Goal: Task Accomplishment & Management: Complete application form

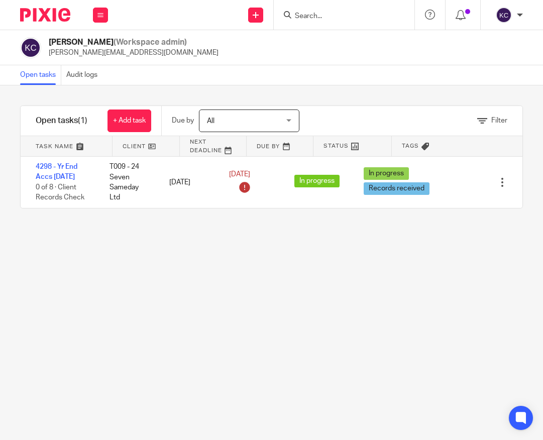
click at [306, 8] on div at bounding box center [344, 15] width 141 height 30
click at [310, 18] on input "Search" at bounding box center [339, 16] width 90 height 9
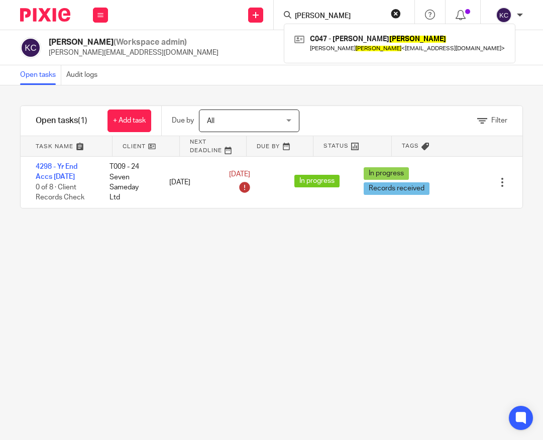
type input "coulson"
click button "submit" at bounding box center [0, 0] width 0 height 0
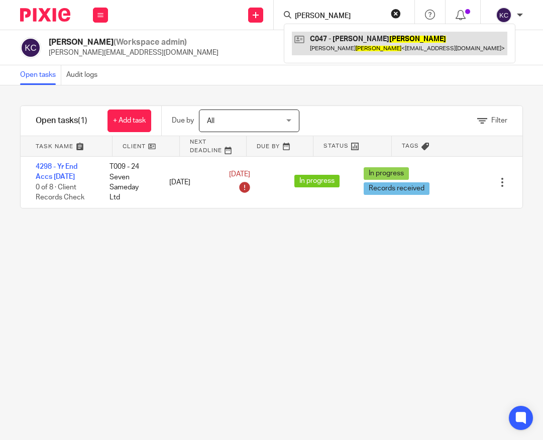
click at [368, 48] on link at bounding box center [399, 43] width 215 height 23
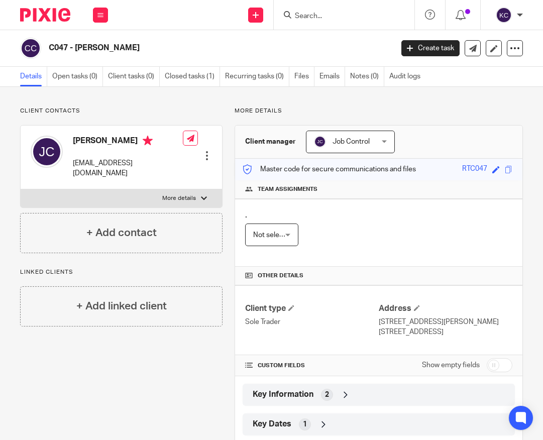
click at [126, 48] on h2 "C047 - [PERSON_NAME]" at bounding box center [184, 48] width 270 height 11
drag, startPoint x: 131, startPoint y: 48, endPoint x: 38, endPoint y: 47, distance: 92.4
click at [38, 47] on div "C047 - [PERSON_NAME]" at bounding box center [203, 48] width 366 height 21
copy div "C047 - [PERSON_NAME]"
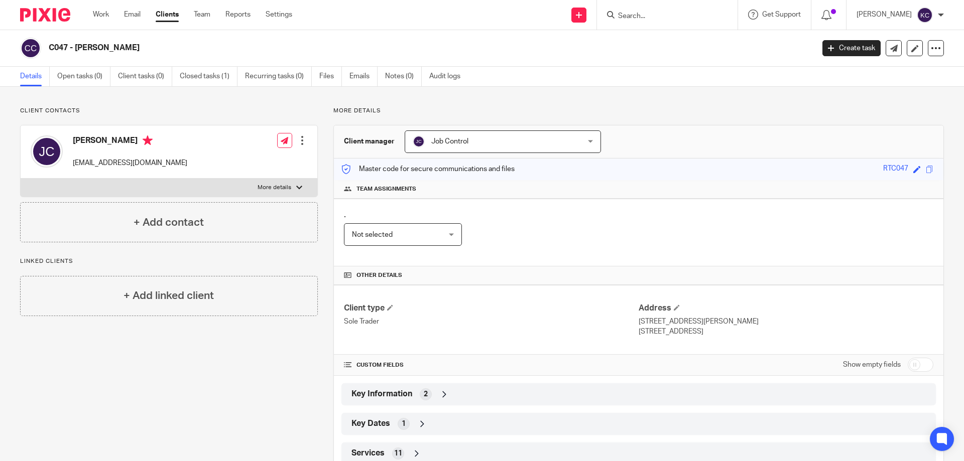
click at [216, 104] on div "Client contacts Jerry Coulson greendalef@hotmail.com Edit contact Create client…" at bounding box center [482, 290] width 964 height 406
click at [213, 75] on link "Closed tasks (1)" at bounding box center [209, 77] width 58 height 20
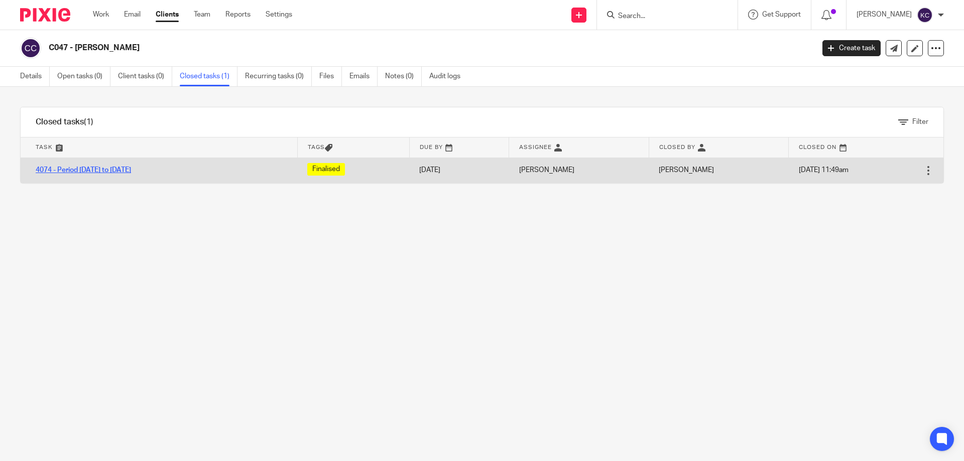
click at [131, 169] on link "4074 - Period [DATE] to [DATE]" at bounding box center [83, 170] width 95 height 7
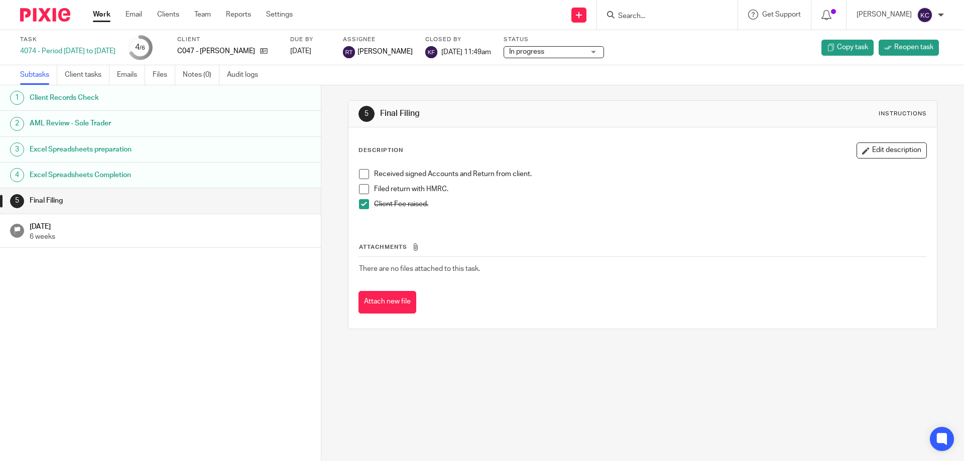
click at [576, 14] on div "Send new email Create task Add client" at bounding box center [579, 15] width 36 height 30
click at [593, 64] on link "Create task" at bounding box center [584, 61] width 62 height 15
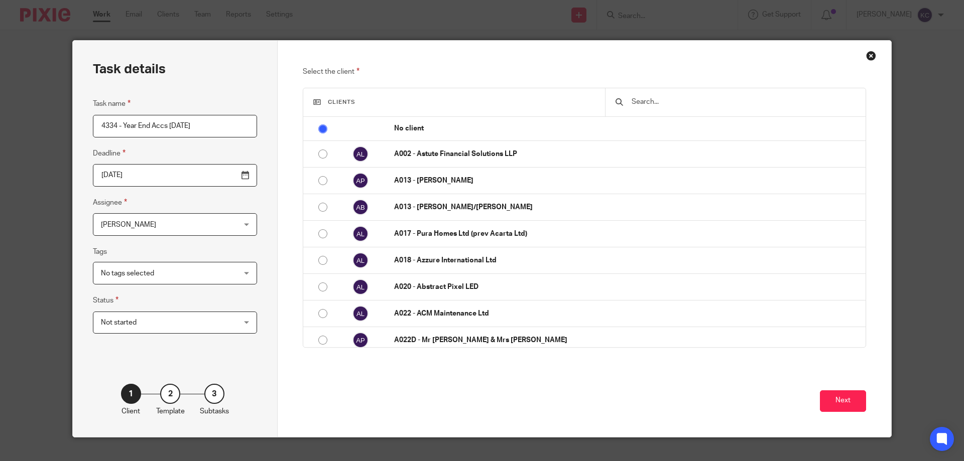
type input "4334 - Year End Accs [DATE]"
click at [146, 333] on span "Not started" at bounding box center [163, 322] width 125 height 21
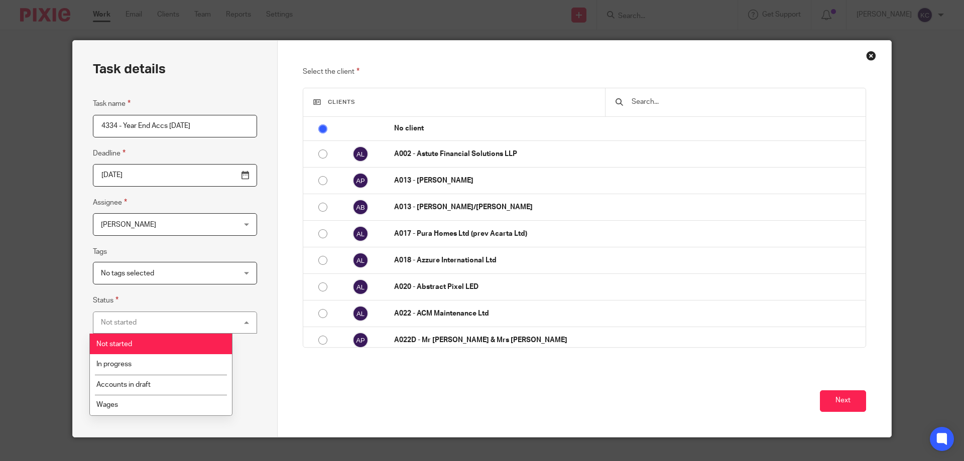
click at [152, 303] on fieldset "Status Not started Not started Not started In progress Accounts in draft Wages 1" at bounding box center [175, 314] width 164 height 39
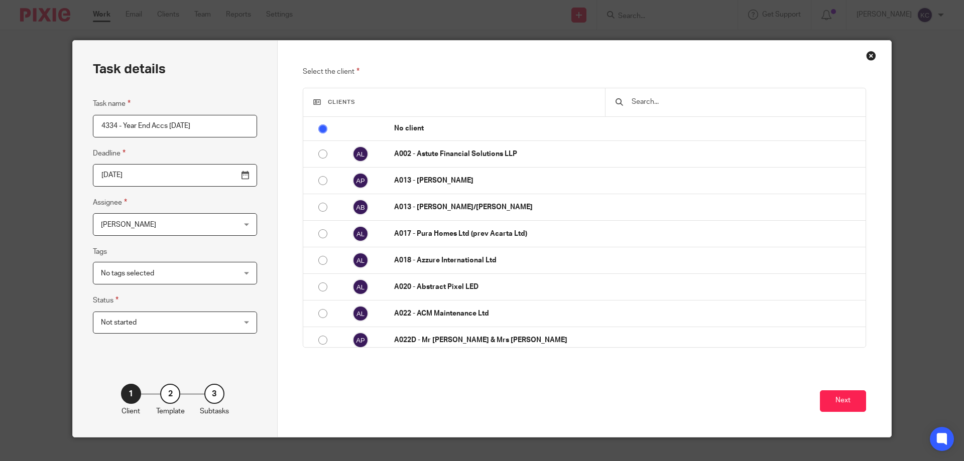
click at [151, 273] on span "No tags selected" at bounding box center [163, 273] width 125 height 21
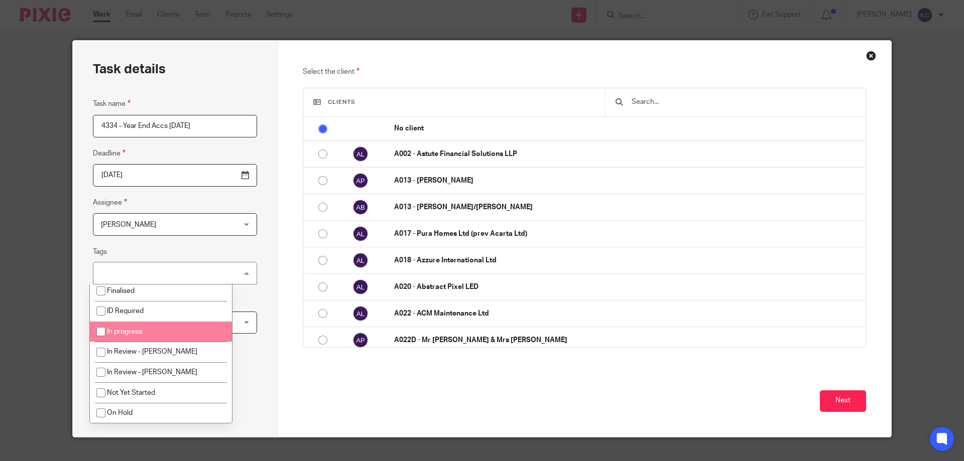
scroll to position [100, 0]
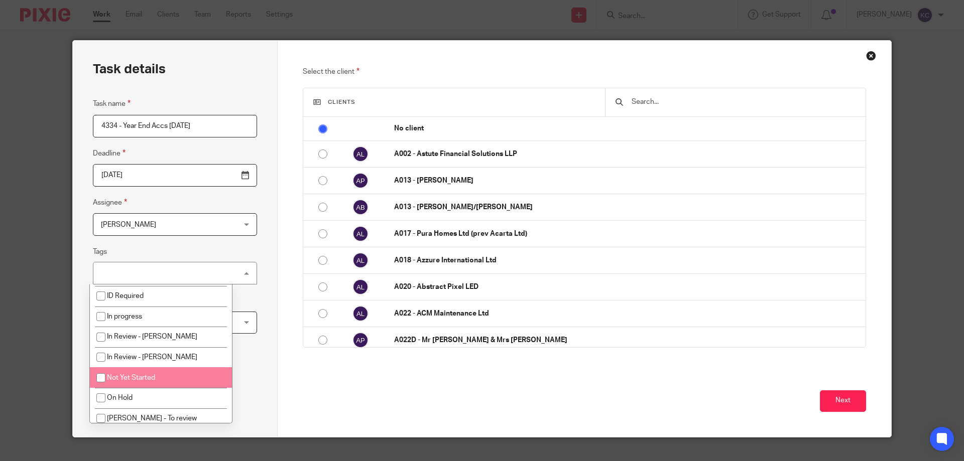
click at [150, 376] on span "Not Yet Started" at bounding box center [131, 378] width 48 height 7
checkbox input "true"
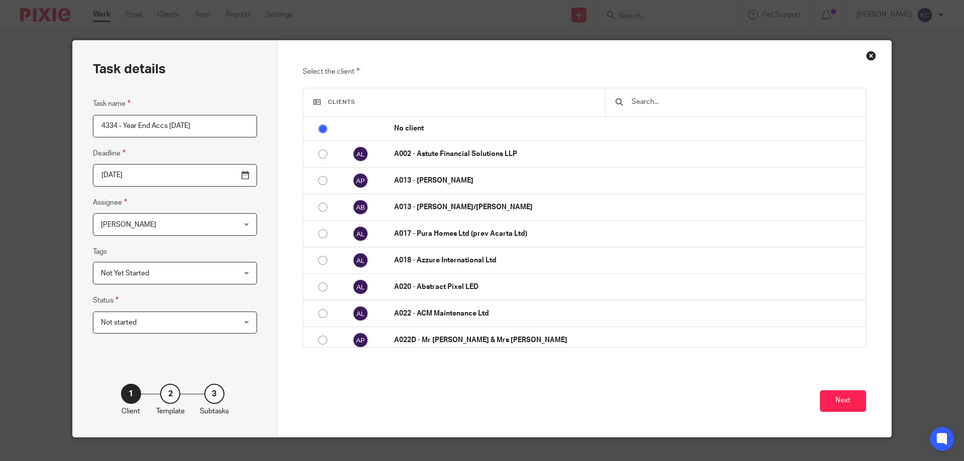
click at [130, 228] on span "[PERSON_NAME]" at bounding box center [128, 224] width 55 height 7
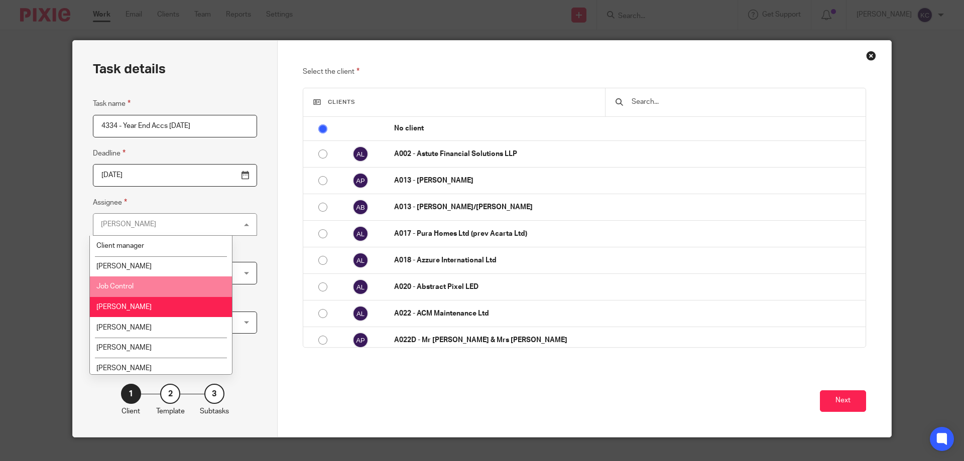
click at [130, 286] on span "Job Control" at bounding box center [114, 286] width 37 height 7
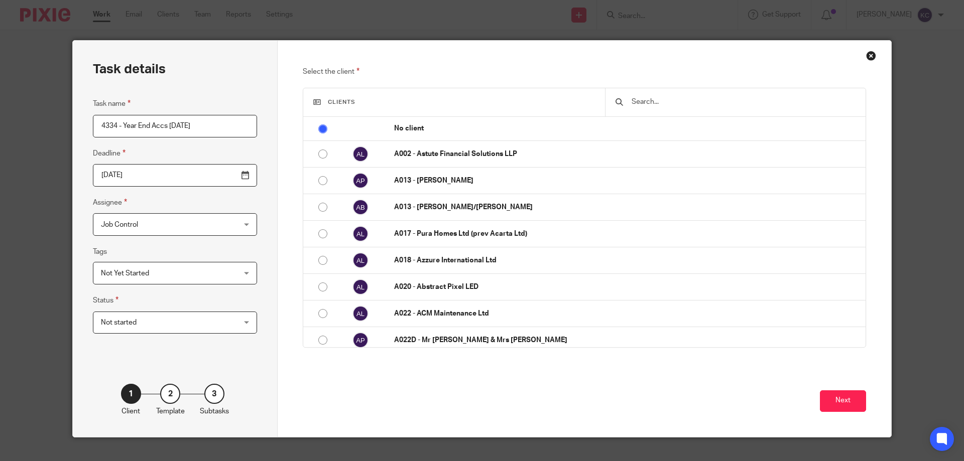
click at [641, 102] on input "text" at bounding box center [743, 101] width 225 height 11
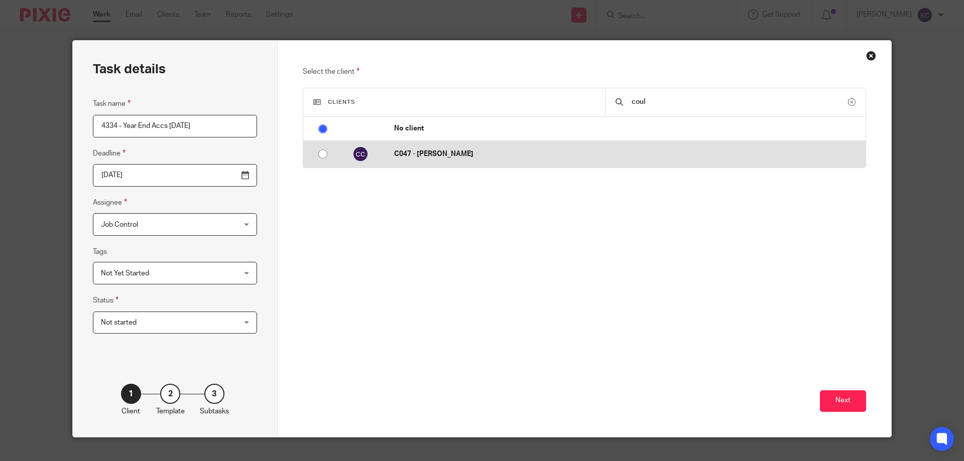
type input "coul"
click at [488, 154] on p "C047 - Jerry Coulson" at bounding box center [627, 154] width 467 height 10
radio input "false"
radio input "true"
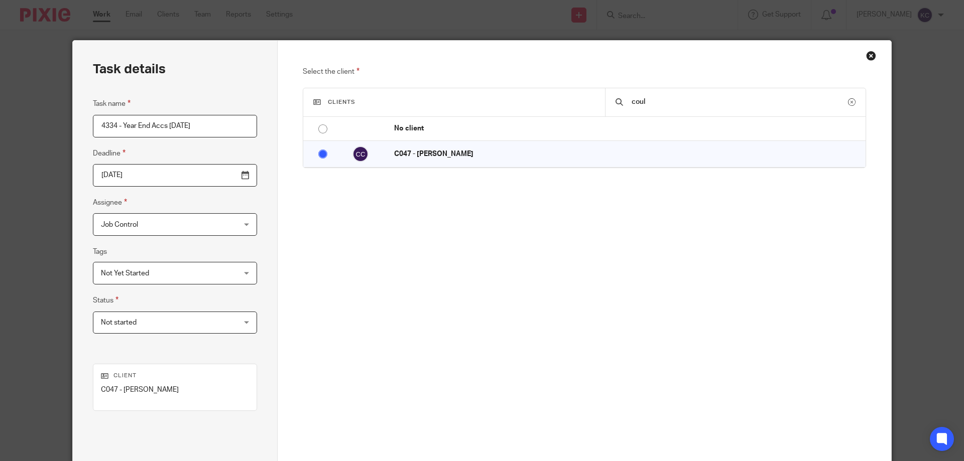
scroll to position [98, 0]
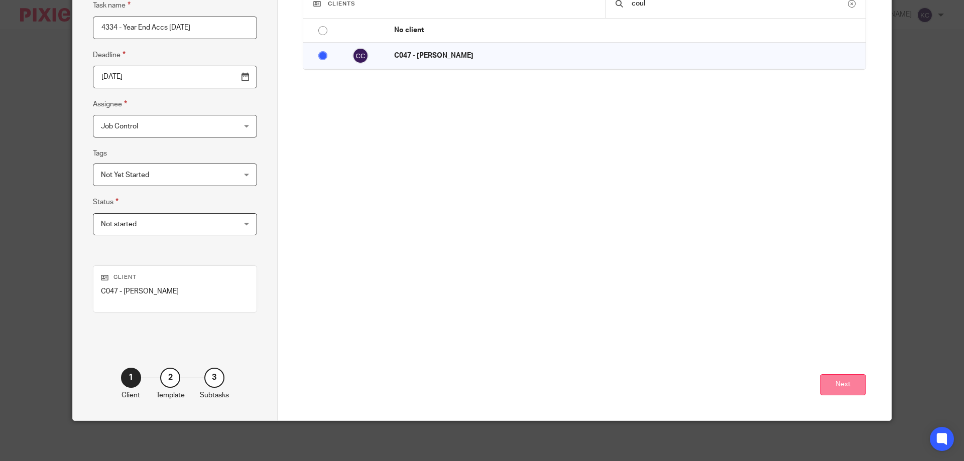
click at [823, 380] on button "Next" at bounding box center [843, 386] width 46 height 22
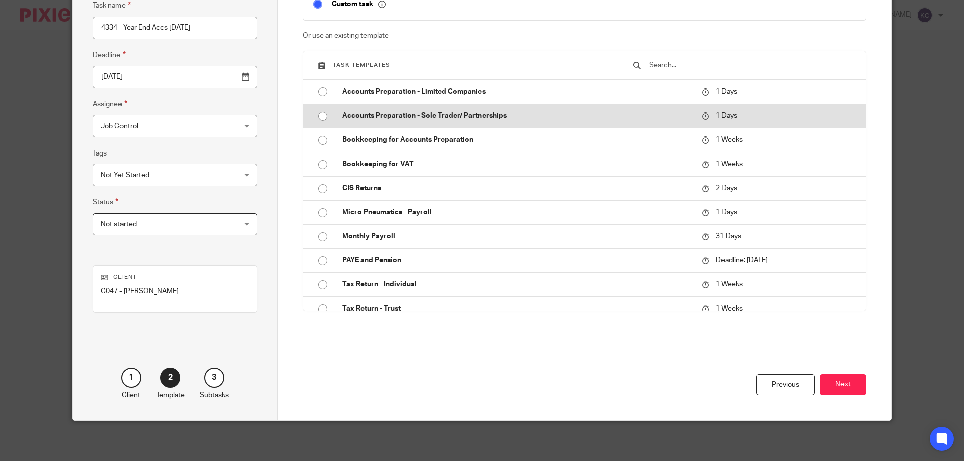
click at [461, 116] on p "Accounts Preparation - Sole Trader/ Partnerships" at bounding box center [517, 116] width 350 height 10
type input "2025-08-15"
checkbox input "false"
radio input "true"
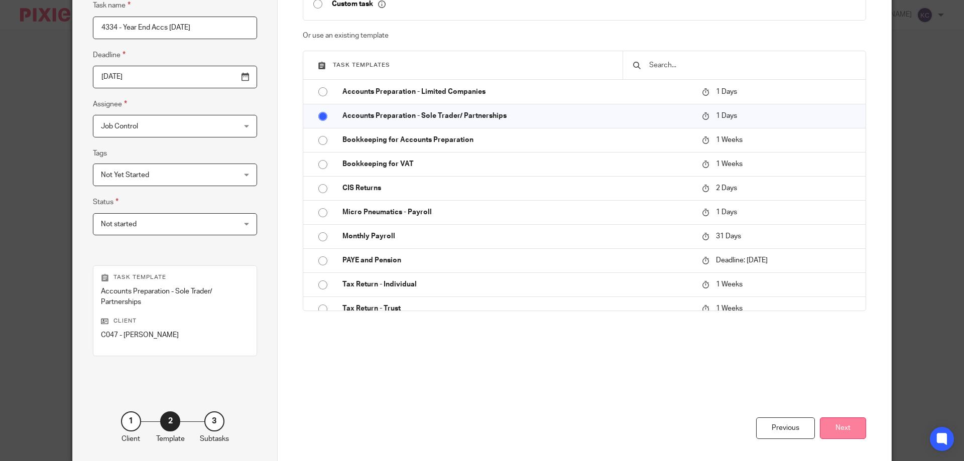
click at [834, 430] on button "Next" at bounding box center [843, 429] width 46 height 22
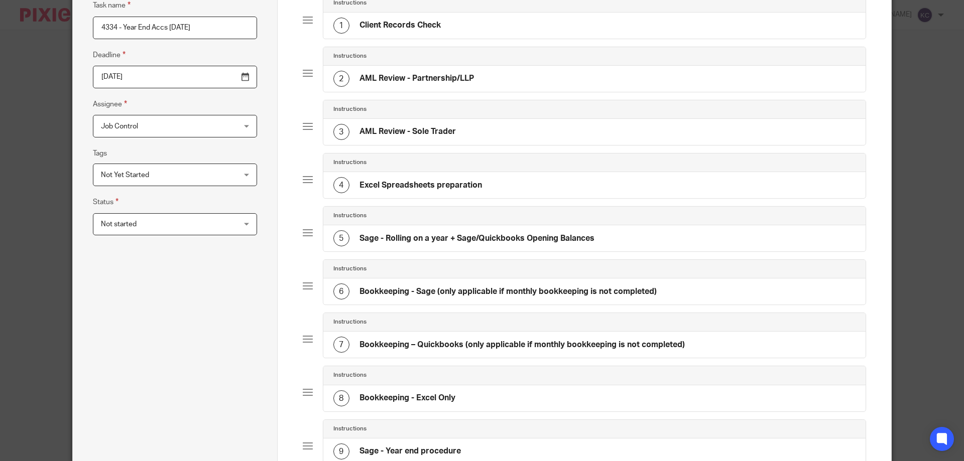
click at [435, 76] on h4 "AML Review - Partnership/LLP" at bounding box center [417, 78] width 114 height 11
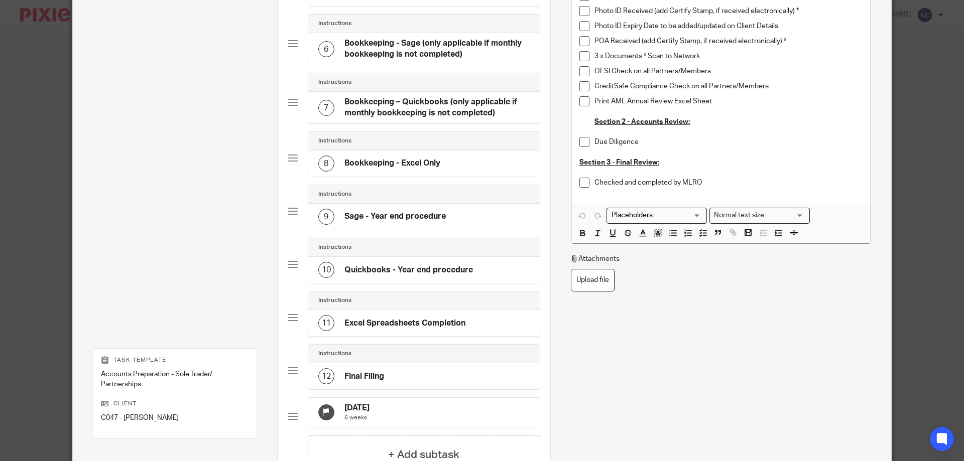
scroll to position [484, 0]
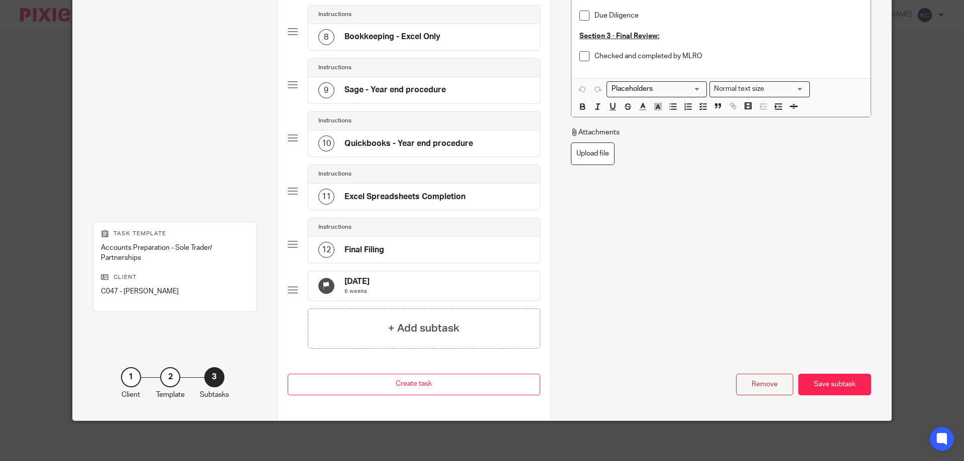
drag, startPoint x: 831, startPoint y: 391, endPoint x: 773, endPoint y: 411, distance: 61.0
click at [767, 392] on div "Remove" at bounding box center [764, 385] width 57 height 22
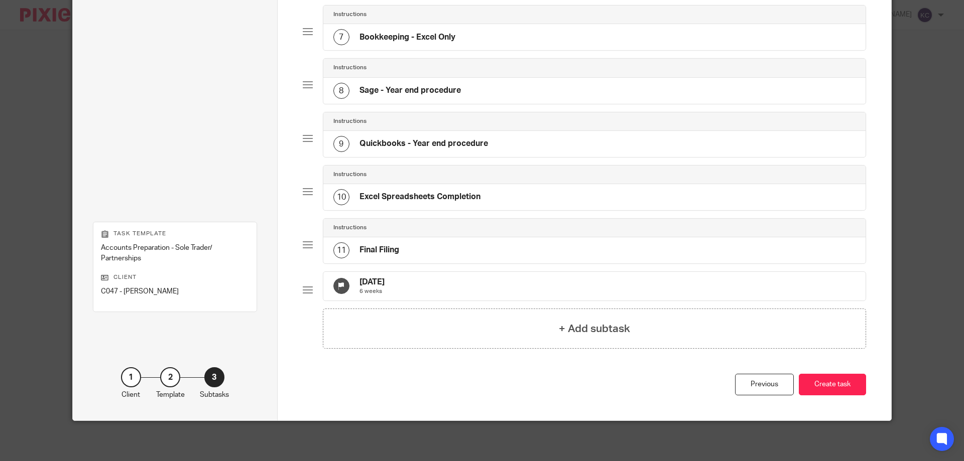
click at [458, 139] on h4 "Quickbooks - Year end procedure" at bounding box center [424, 144] width 129 height 11
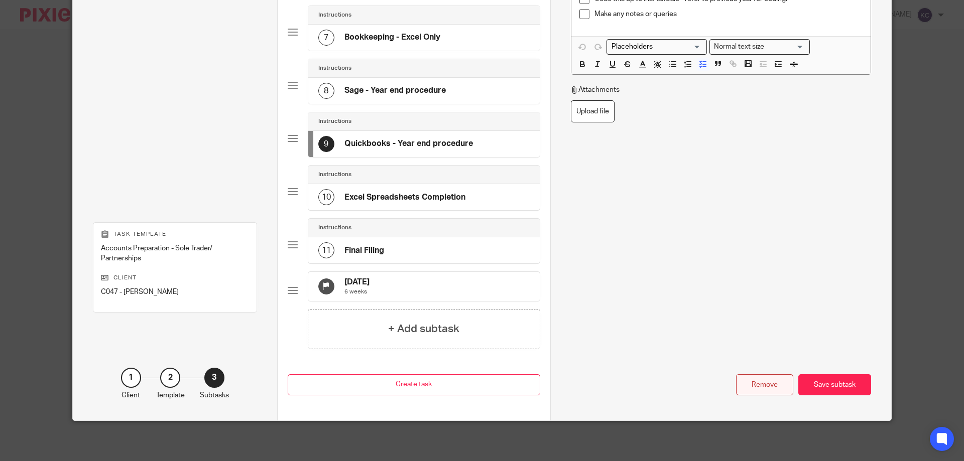
click at [768, 384] on div "Remove" at bounding box center [764, 386] width 57 height 22
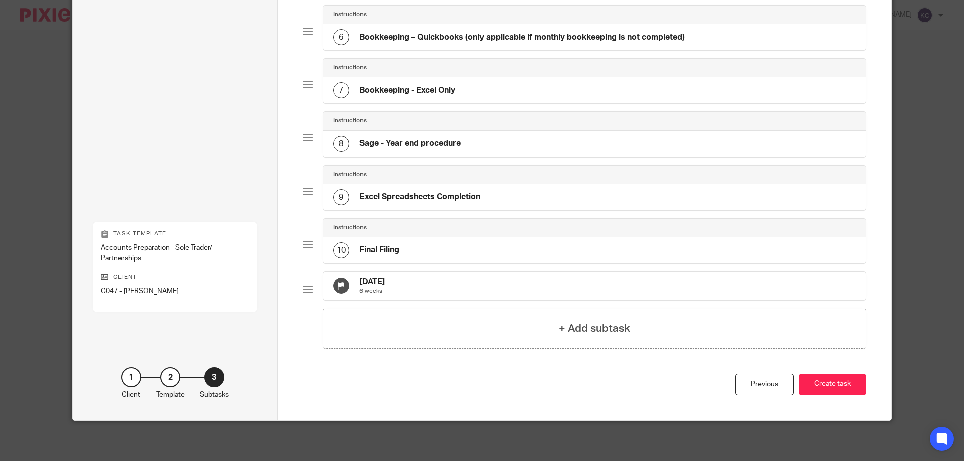
scroll to position [361, 0]
click at [391, 85] on h4 "Bookkeeping - Excel Only" at bounding box center [408, 90] width 96 height 11
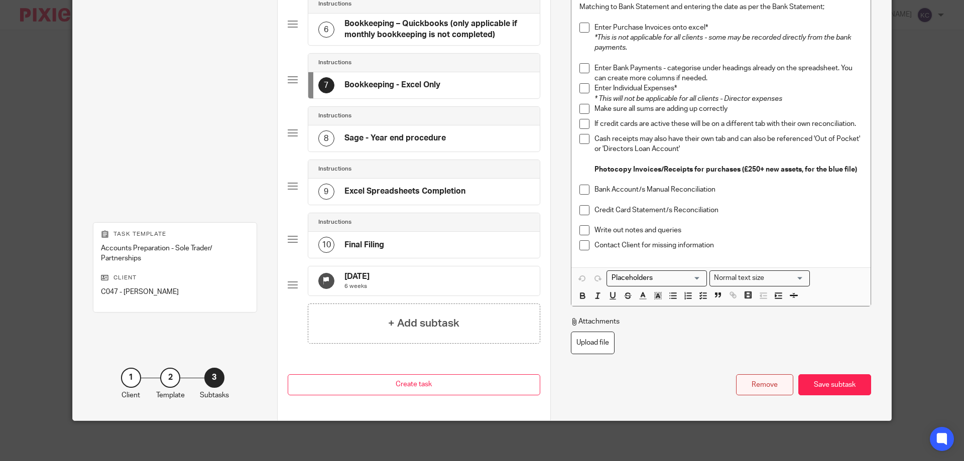
click at [750, 393] on div "Remove" at bounding box center [764, 386] width 57 height 22
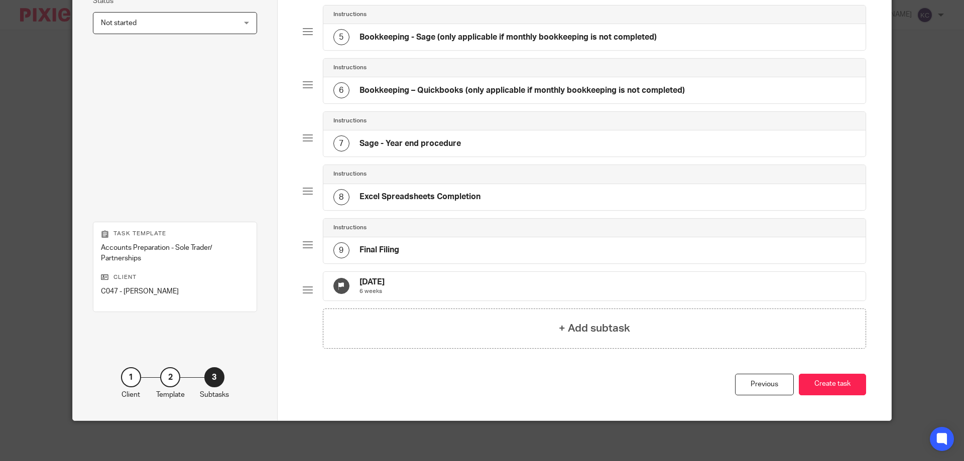
click at [383, 142] on div "7 Sage - Year end procedure" at bounding box center [397, 144] width 128 height 16
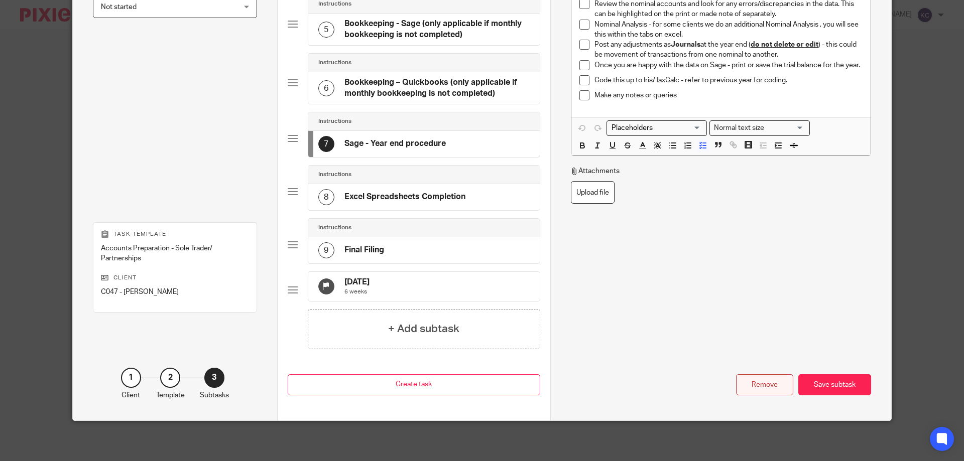
click at [762, 383] on div "Remove" at bounding box center [764, 386] width 57 height 22
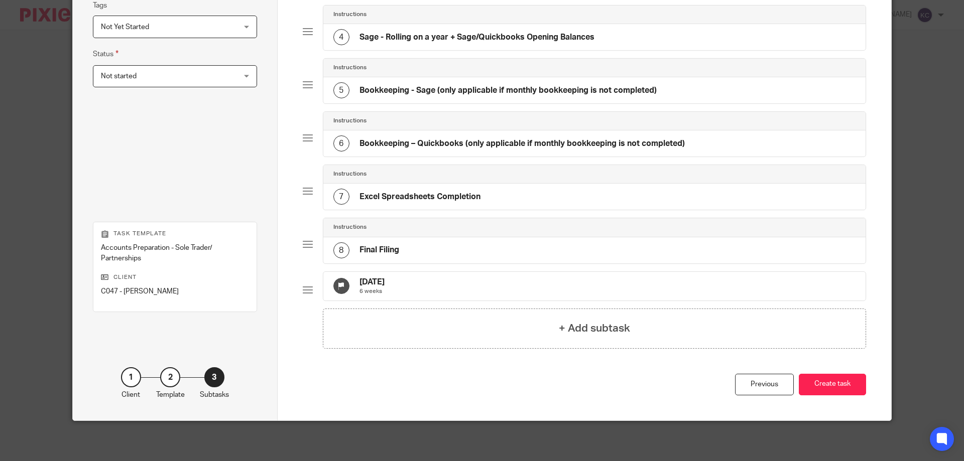
click at [392, 139] on h4 "Bookkeeping – Quickbooks (only applicable if monthly bookkeeping is not complet…" at bounding box center [522, 144] width 325 height 11
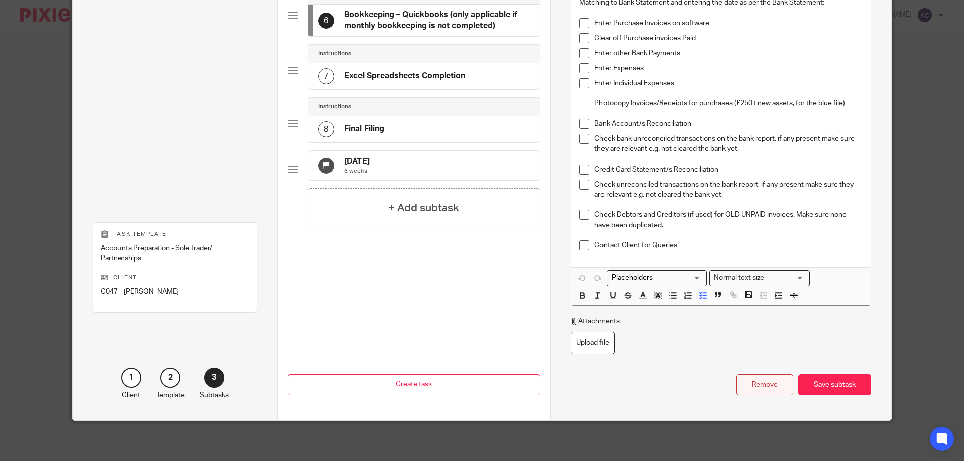
click at [771, 388] on div "Remove" at bounding box center [764, 386] width 57 height 22
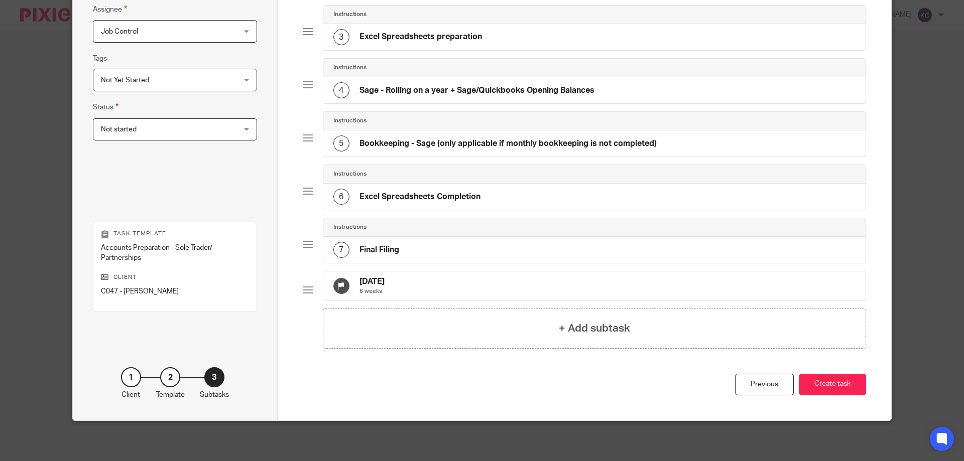
click at [523, 139] on h4 "Bookkeeping - Sage (only applicable if monthly bookkeeping is not completed)" at bounding box center [508, 144] width 297 height 11
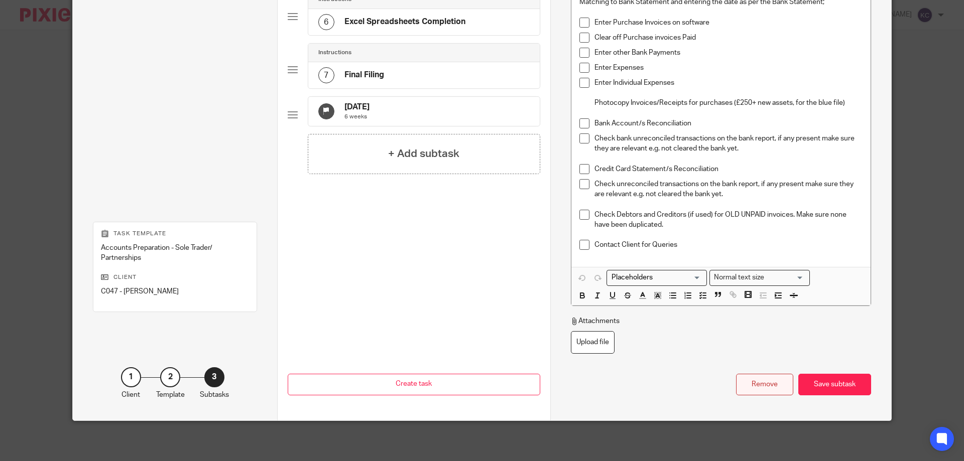
click at [763, 388] on div "Remove" at bounding box center [764, 385] width 57 height 22
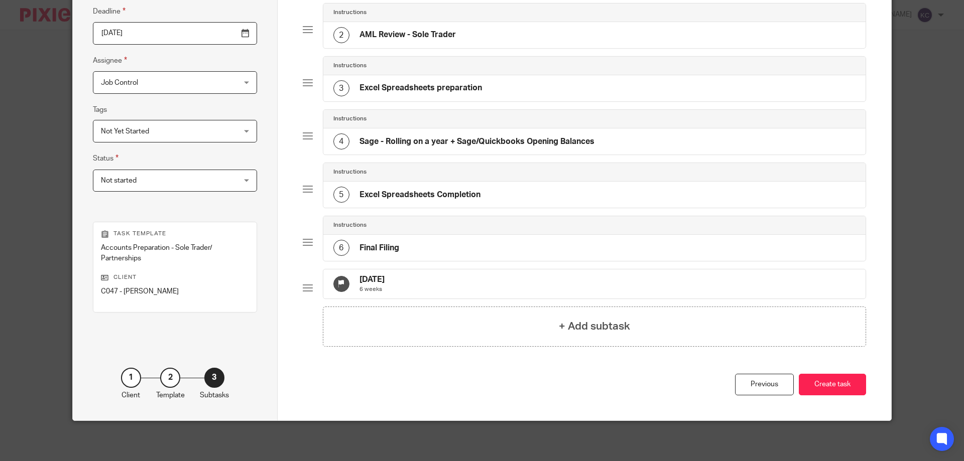
click at [476, 137] on h4 "Sage - Rolling on a year + Sage/Quickbooks Opening Balances" at bounding box center [477, 142] width 235 height 11
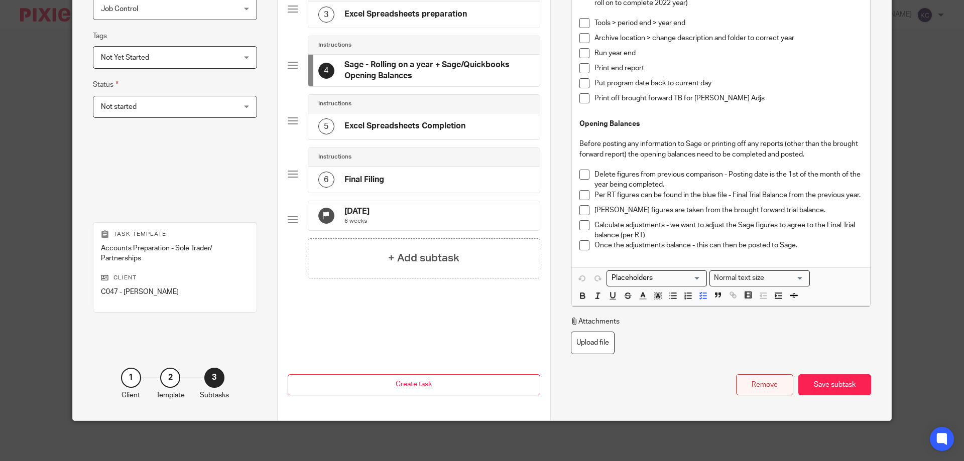
click at [744, 388] on div "Remove" at bounding box center [764, 386] width 57 height 22
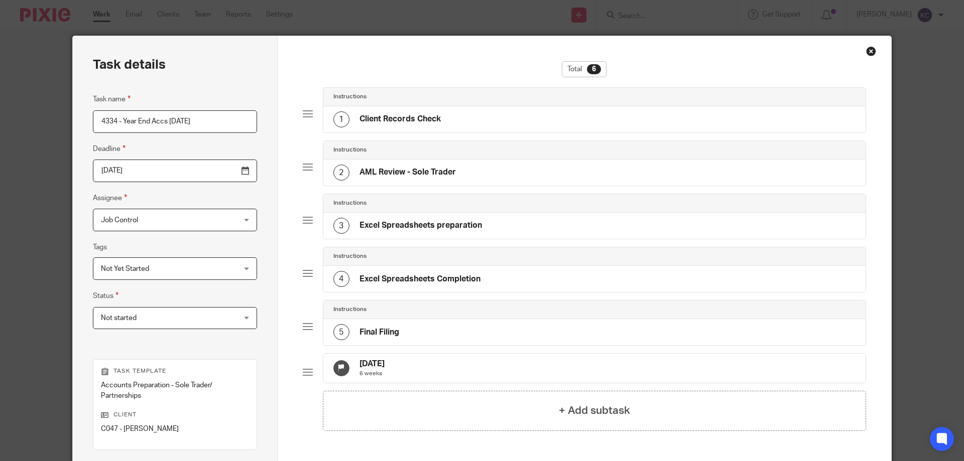
scroll to position [0, 0]
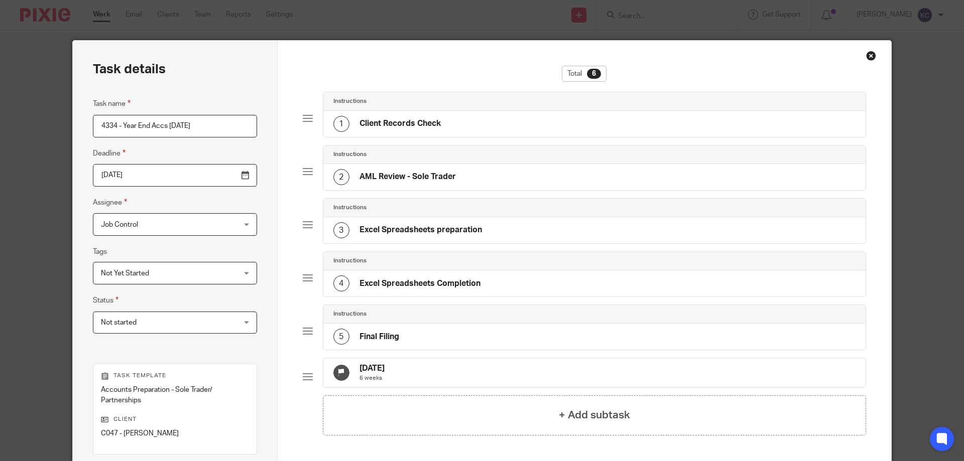
click at [148, 183] on input "2025-08-15" at bounding box center [175, 175] width 164 height 23
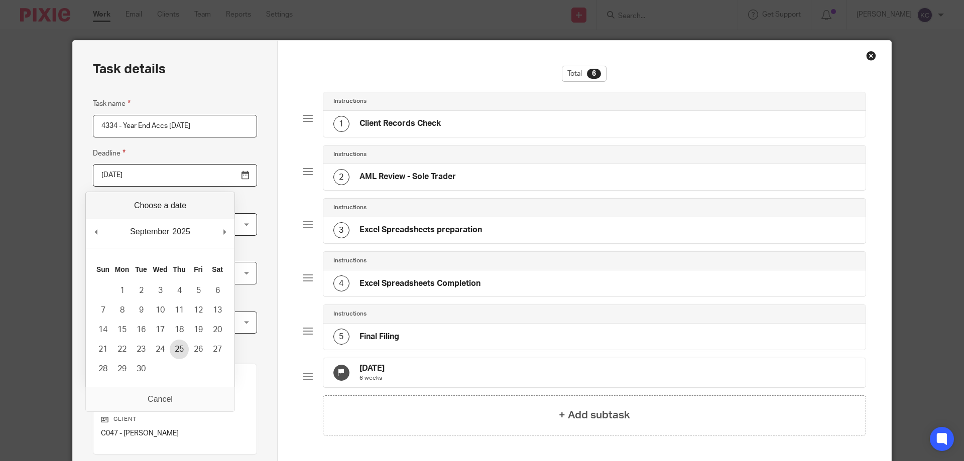
type input "2025-09-25"
click at [222, 181] on input "2025-09-25" at bounding box center [175, 175] width 164 height 23
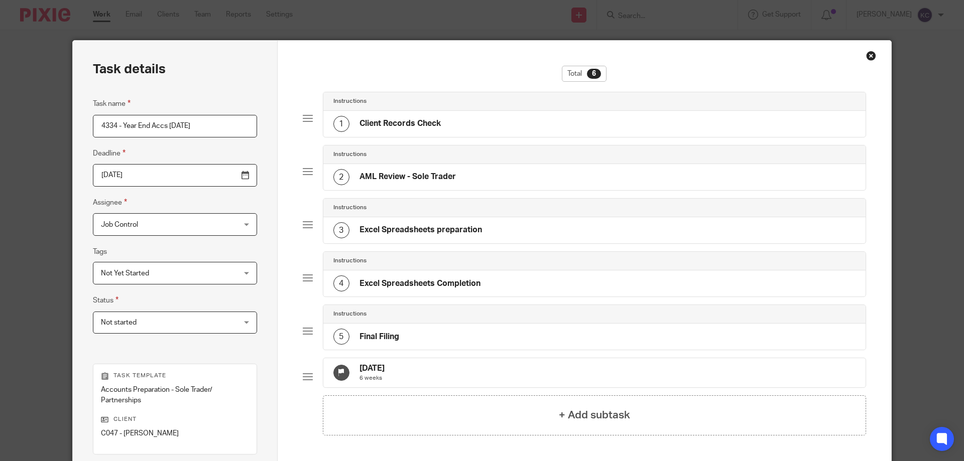
click at [249, 178] on div "Task details Task name 4334 - Year End Accs 31.03.25 Deadline 2025-09-25 Assign…" at bounding box center [175, 302] width 205 height 522
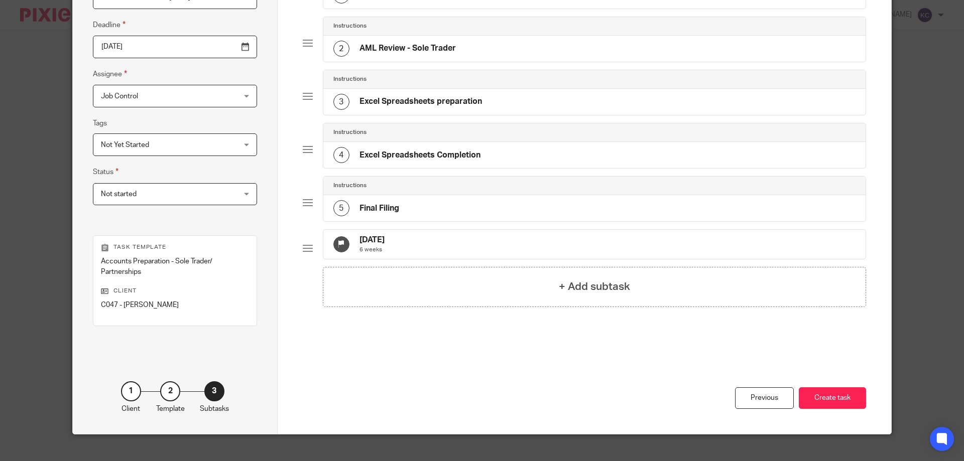
scroll to position [142, 0]
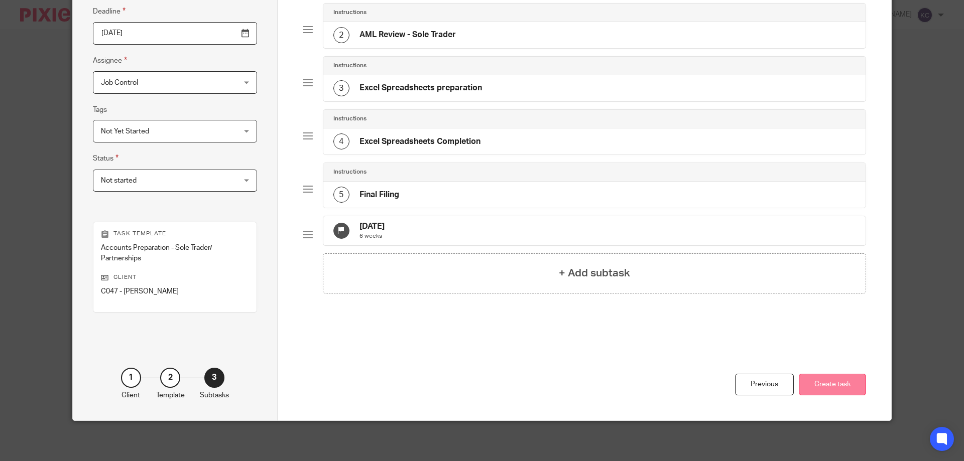
click at [808, 378] on button "Create task" at bounding box center [832, 385] width 67 height 22
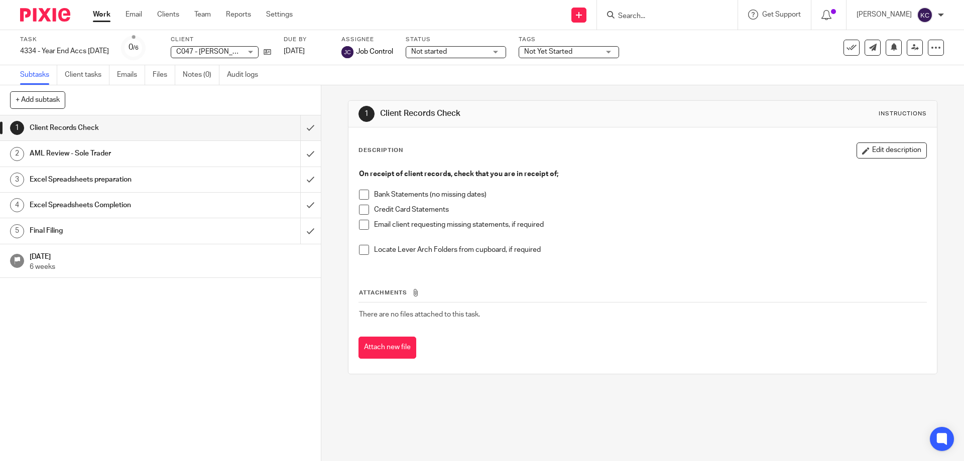
click at [627, 21] on input "Search" at bounding box center [662, 16] width 90 height 9
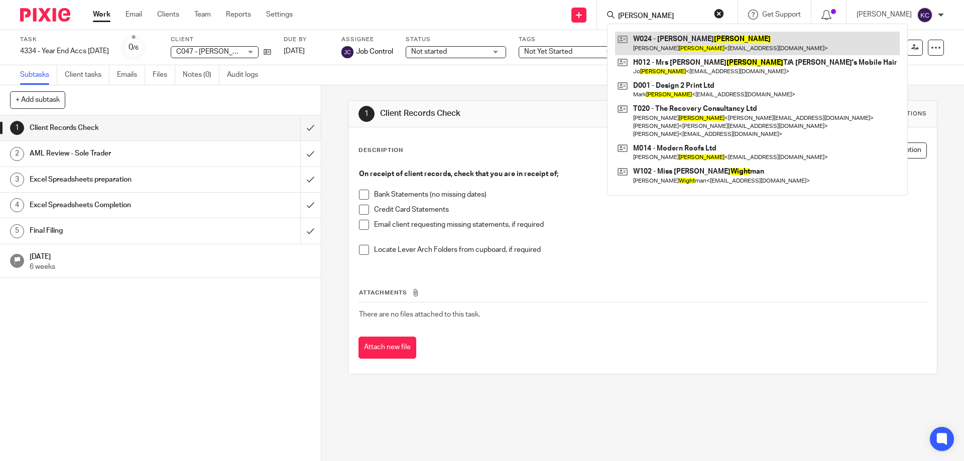
type input "[PERSON_NAME]"
click at [682, 37] on link at bounding box center [757, 43] width 285 height 23
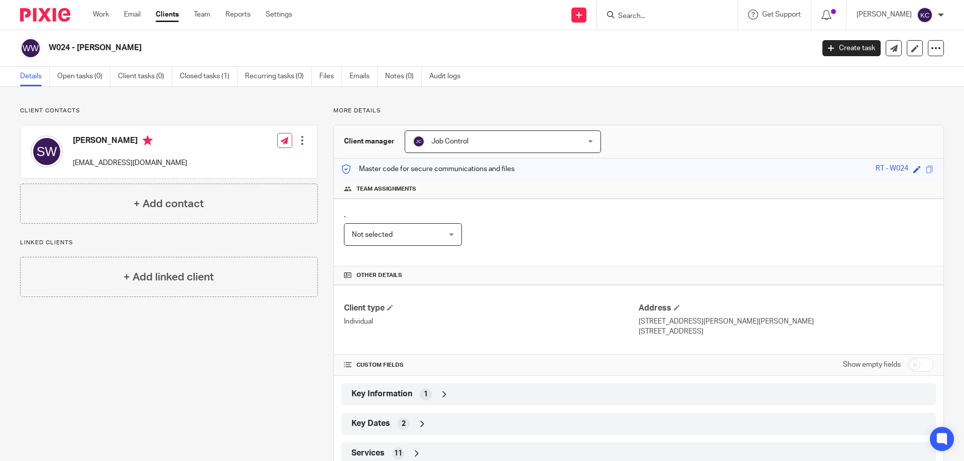
drag, startPoint x: 121, startPoint y: 47, endPoint x: 50, endPoint y: 47, distance: 70.8
click at [50, 47] on h2 "W024 - [PERSON_NAME]" at bounding box center [352, 48] width 607 height 11
copy h2 "W024 - [PERSON_NAME]"
click at [217, 75] on link "Closed tasks (1)" at bounding box center [209, 77] width 58 height 20
